Goal: Task Accomplishment & Management: Use online tool/utility

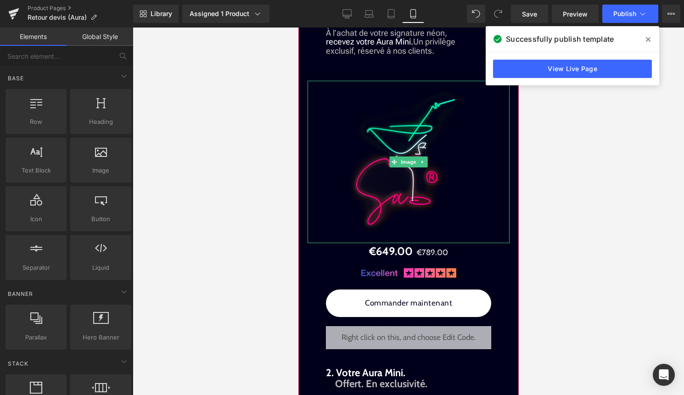
scroll to position [1122, 0]
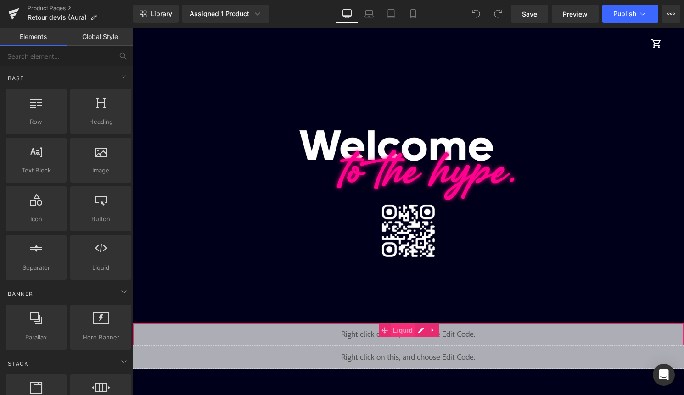
click at [403, 332] on span "Liquid" at bounding box center [402, 330] width 25 height 14
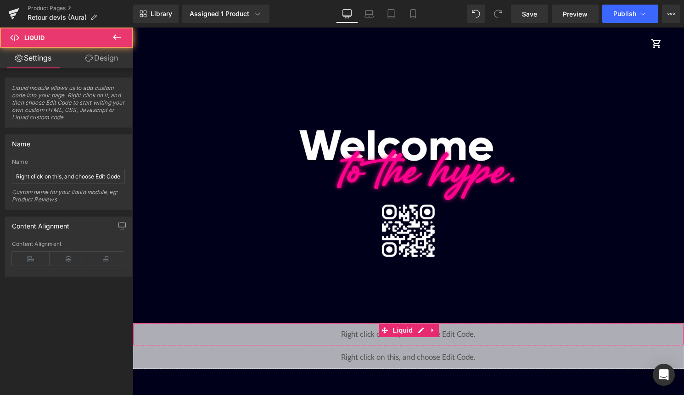
click at [109, 61] on link "Design" at bounding box center [101, 58] width 67 height 21
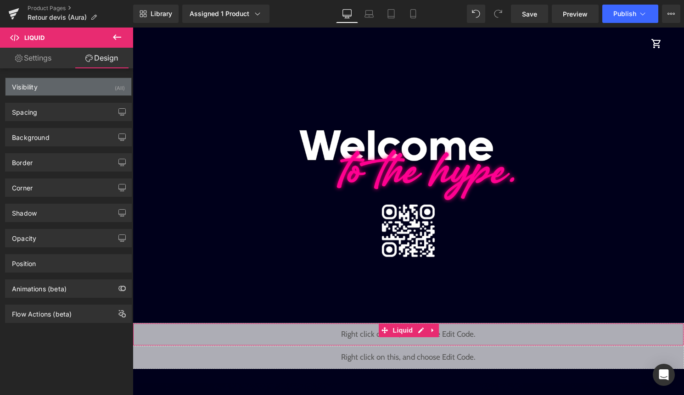
click at [115, 88] on div "(All)" at bounding box center [120, 85] width 10 height 15
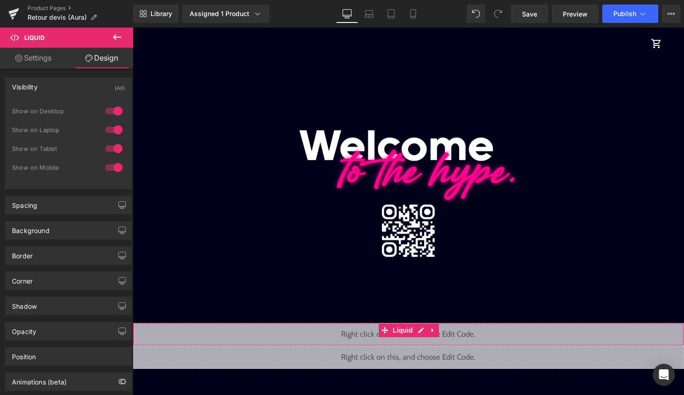
click at [111, 164] on div at bounding box center [114, 167] width 22 height 15
click at [111, 167] on div at bounding box center [114, 167] width 22 height 15
click at [113, 147] on div at bounding box center [114, 148] width 22 height 15
click at [113, 126] on div at bounding box center [114, 129] width 22 height 15
click at [112, 103] on div "1 Show on Desktop 0 Show on Laptop 0 Show on Tablet 1 Show on Mobile" at bounding box center [68, 142] width 113 height 80
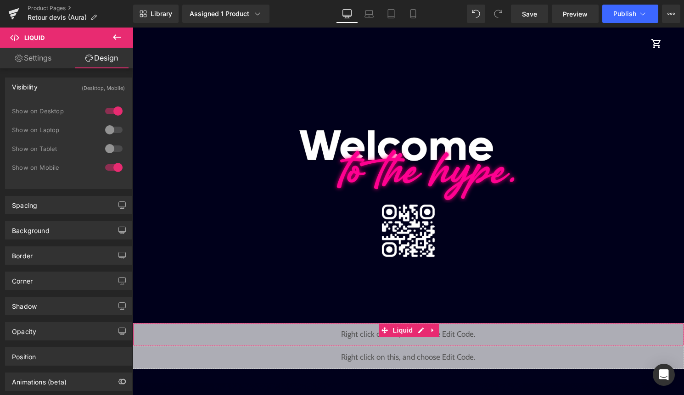
click at [112, 110] on div at bounding box center [114, 111] width 22 height 15
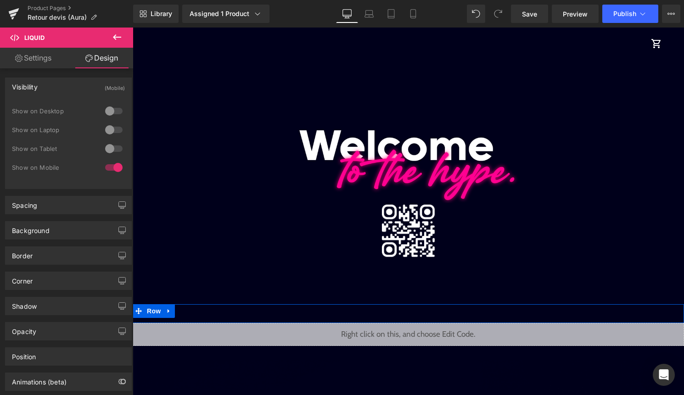
click at [146, 310] on span "Row" at bounding box center [154, 311] width 18 height 14
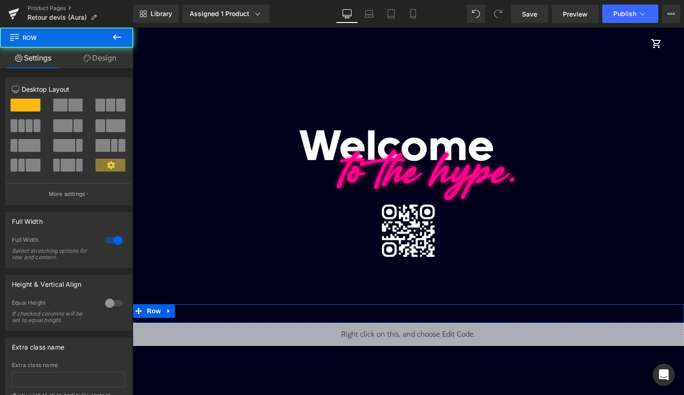
click at [106, 51] on link "Design" at bounding box center [100, 58] width 67 height 21
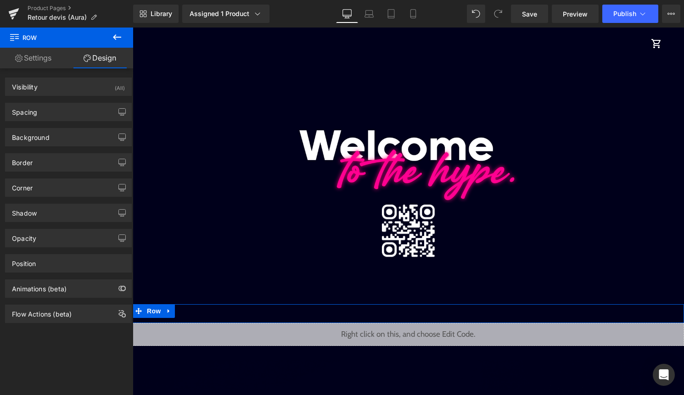
click at [102, 77] on div "Visibility (All) 0|0|0|0 1 Show on Desktop 1 Show on Laptop 1 Show on Tablet 1 …" at bounding box center [68, 83] width 137 height 25
click at [103, 86] on div "Visibility (All)" at bounding box center [69, 86] width 126 height 17
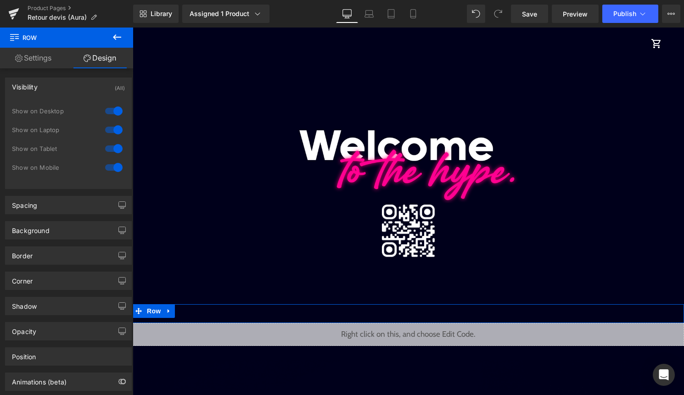
click at [109, 113] on div at bounding box center [114, 111] width 22 height 15
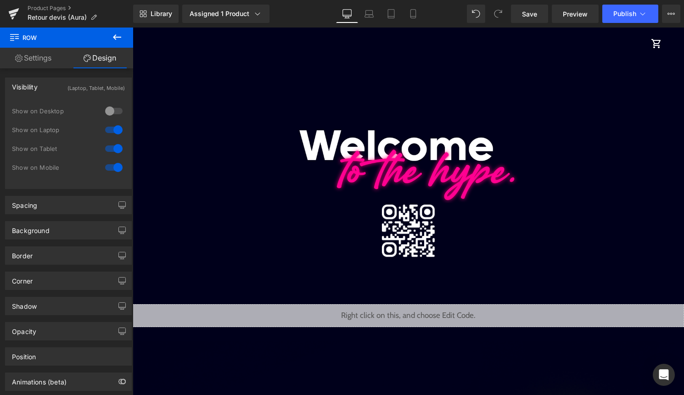
click at [108, 128] on div at bounding box center [114, 129] width 22 height 15
click at [110, 148] on div at bounding box center [114, 148] width 22 height 15
click at [402, 317] on span "Liquid" at bounding box center [402, 312] width 25 height 14
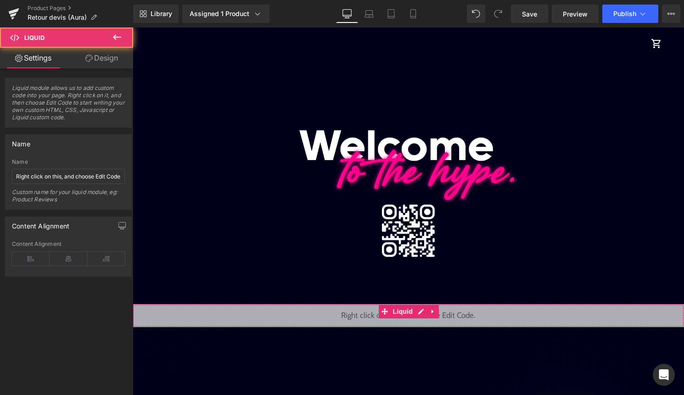
click at [109, 61] on link "Design" at bounding box center [101, 58] width 67 height 21
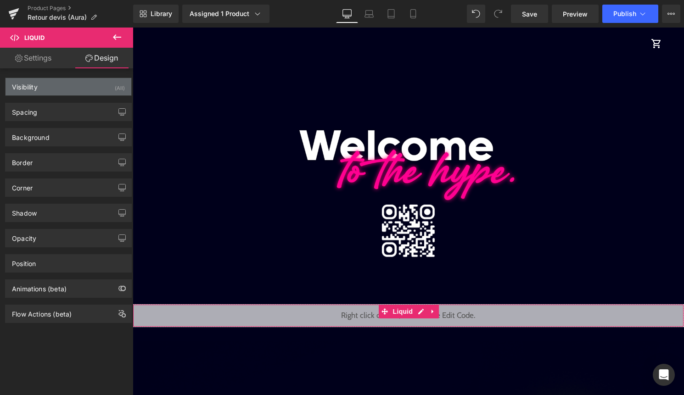
click at [100, 86] on div "Visibility (All)" at bounding box center [69, 86] width 126 height 17
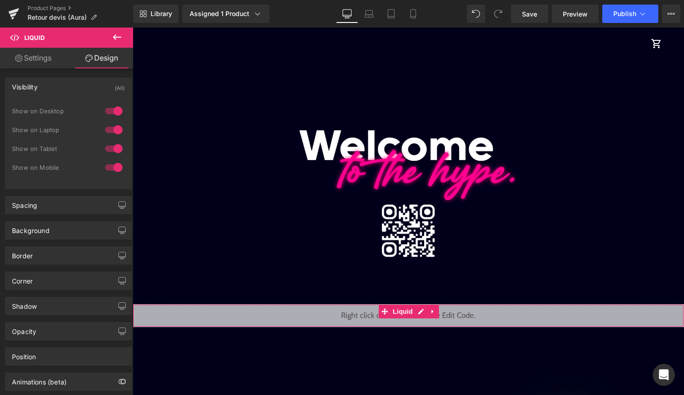
click at [110, 111] on div at bounding box center [114, 111] width 22 height 15
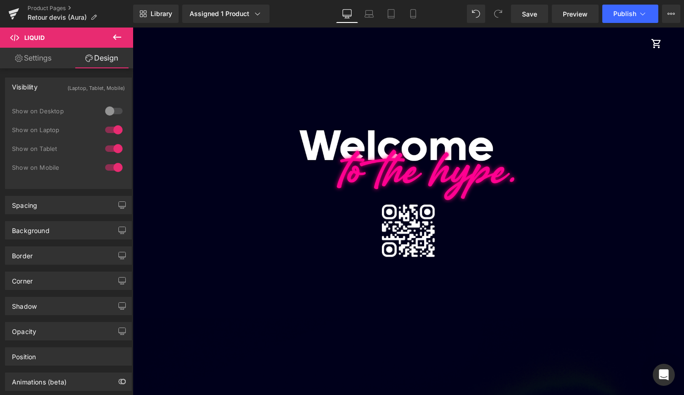
click at [111, 127] on div at bounding box center [114, 129] width 22 height 15
click at [116, 148] on div at bounding box center [114, 148] width 22 height 15
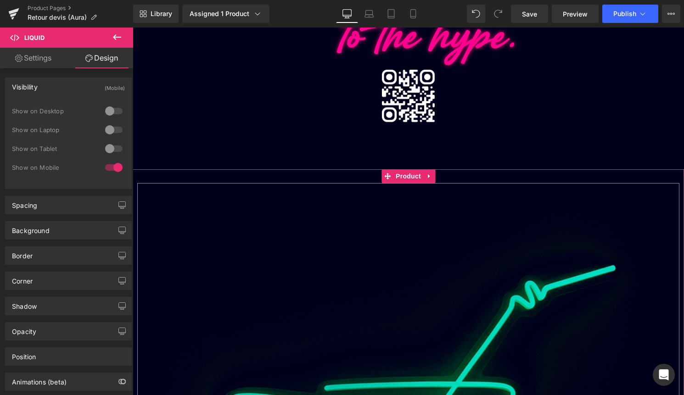
scroll to position [141, 0]
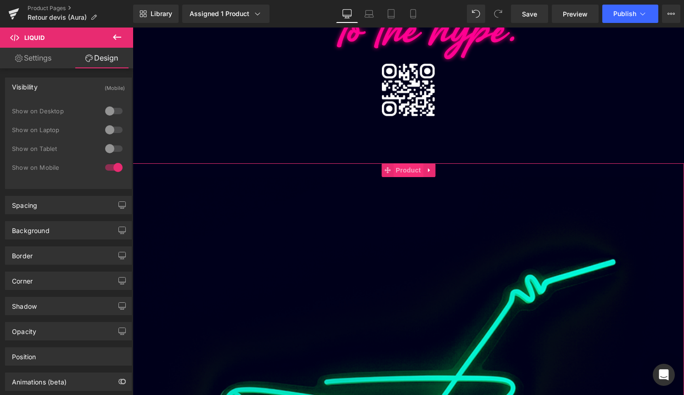
click at [398, 172] on span "Product" at bounding box center [408, 170] width 30 height 14
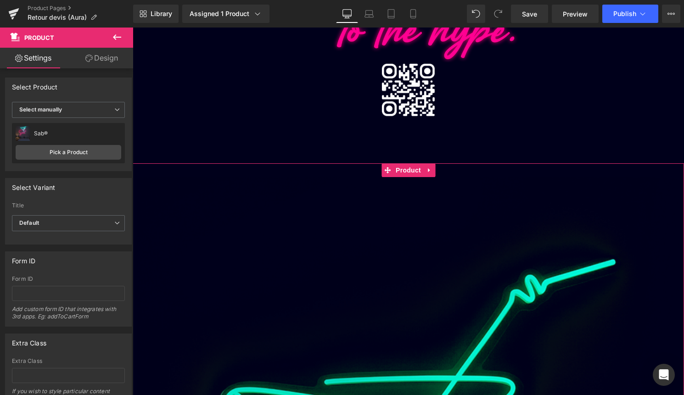
click at [94, 59] on link "Design" at bounding box center [101, 58] width 67 height 21
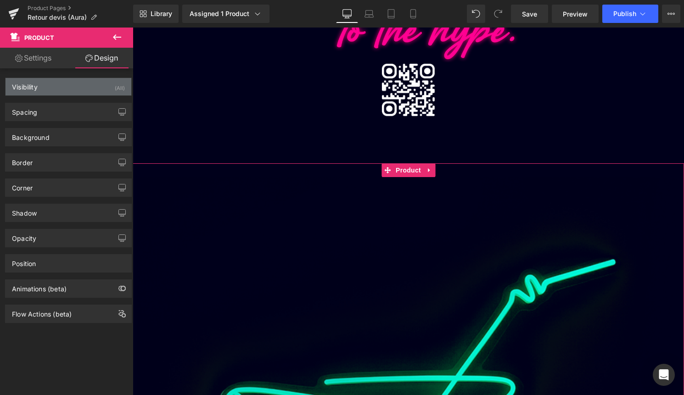
click at [90, 89] on div "Visibility (All)" at bounding box center [69, 86] width 126 height 17
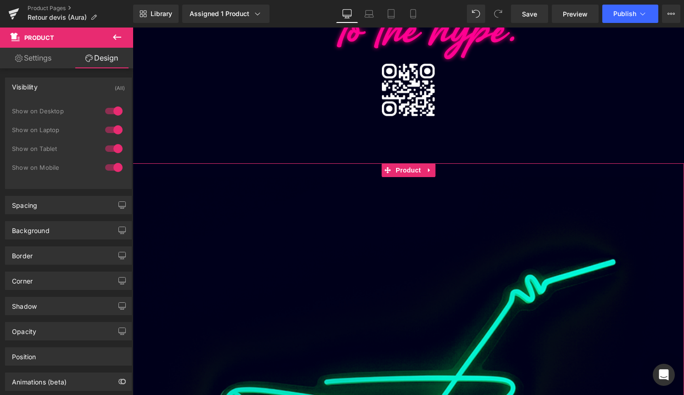
click at [110, 109] on div at bounding box center [114, 111] width 22 height 15
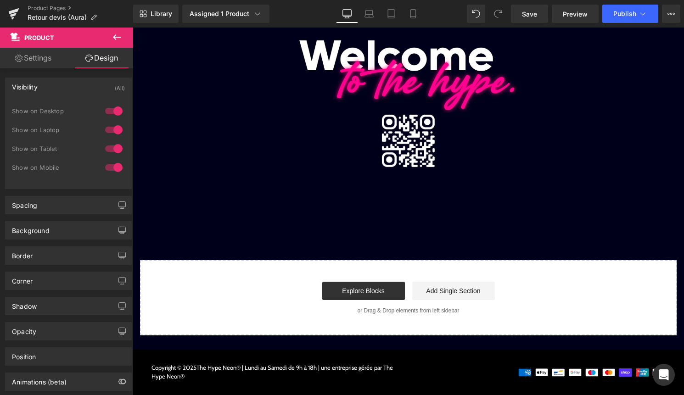
scroll to position [89, 0]
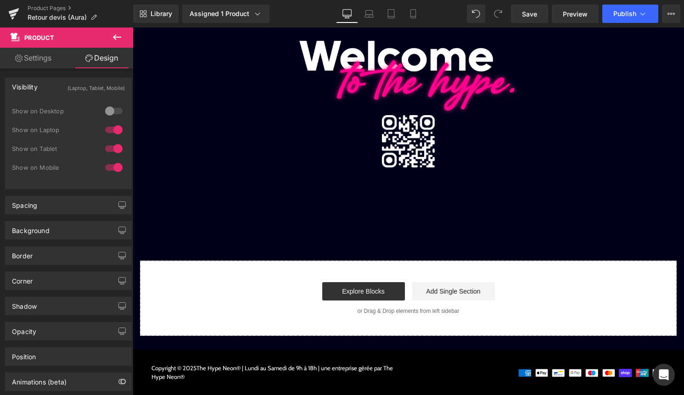
click at [112, 134] on div at bounding box center [114, 129] width 22 height 15
click at [112, 148] on div at bounding box center [114, 148] width 22 height 15
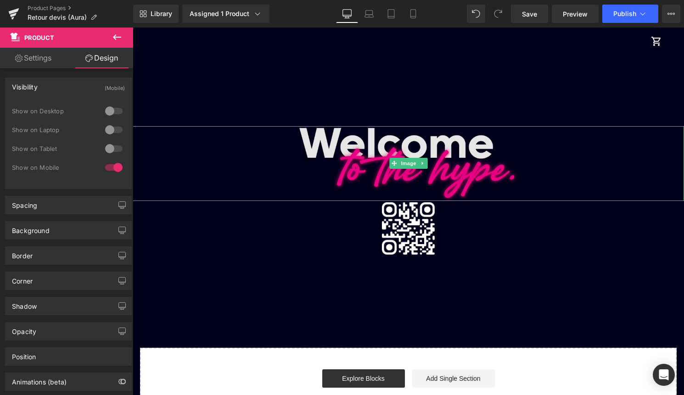
scroll to position [0, 0]
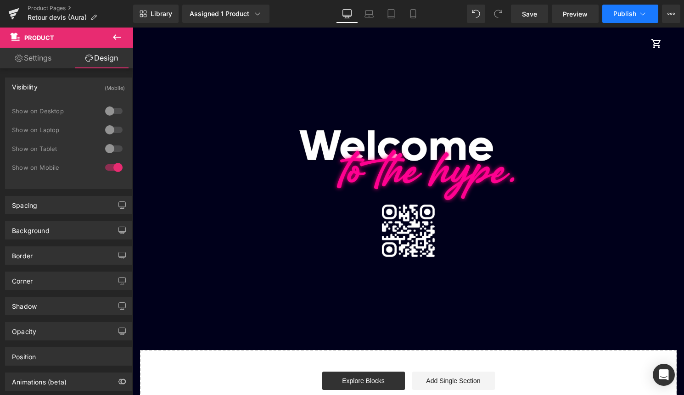
click at [639, 14] on icon at bounding box center [642, 13] width 9 height 9
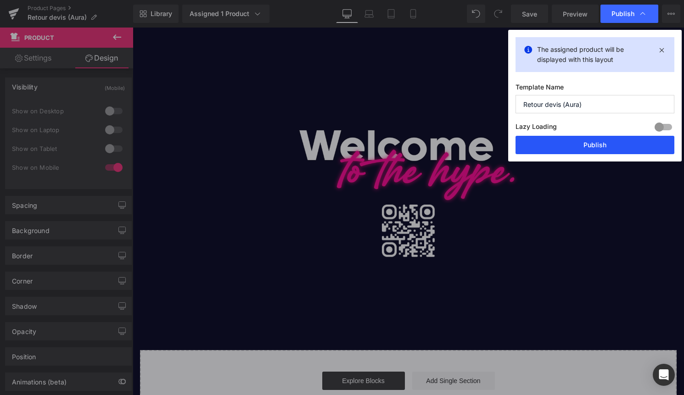
click at [582, 146] on button "Publish" at bounding box center [594, 145] width 159 height 18
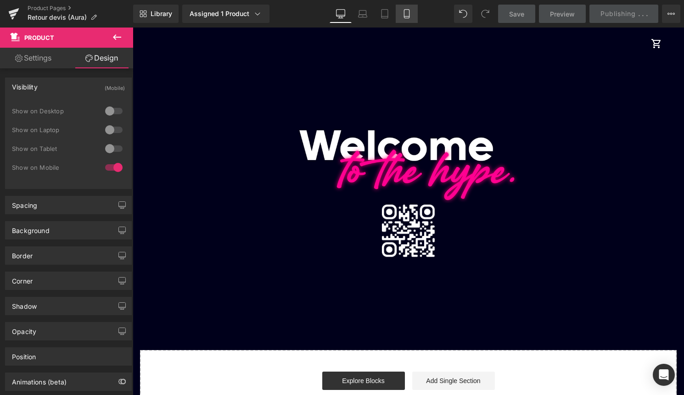
click at [409, 18] on link "Mobile" at bounding box center [406, 14] width 22 height 18
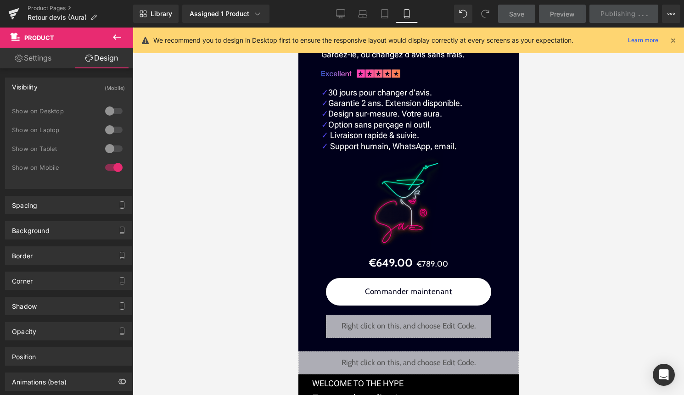
scroll to position [2063, 0]
click at [672, 39] on icon at bounding box center [672, 40] width 8 height 8
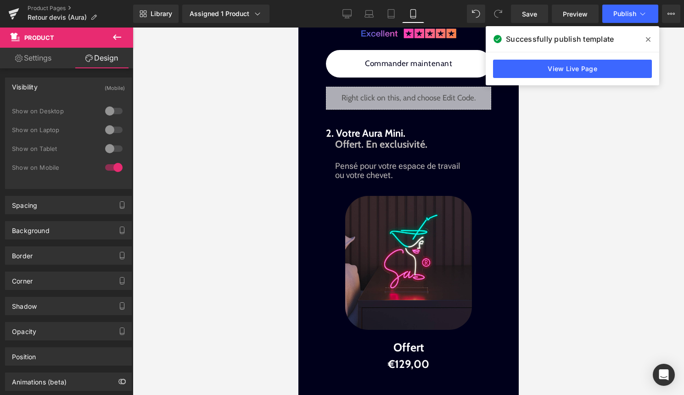
scroll to position [1375, 0]
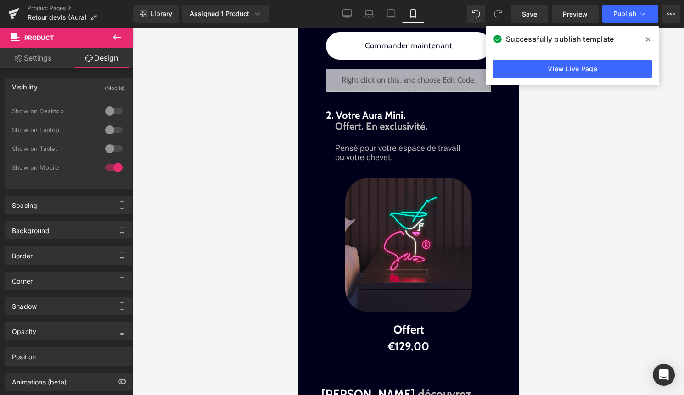
click at [646, 35] on span at bounding box center [647, 39] width 15 height 15
